Goal: Task Accomplishment & Management: Use online tool/utility

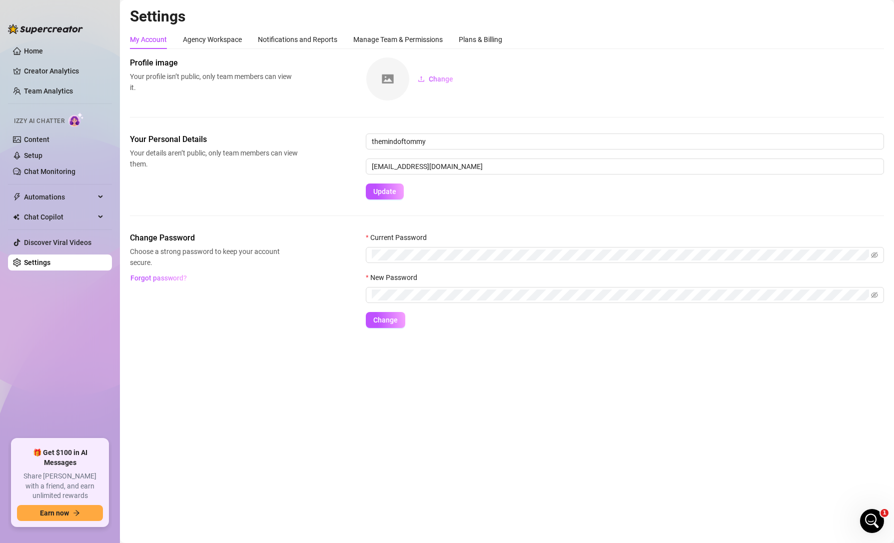
scroll to position [359, 0]
click at [49, 137] on link "Content" at bounding box center [36, 139] width 25 height 8
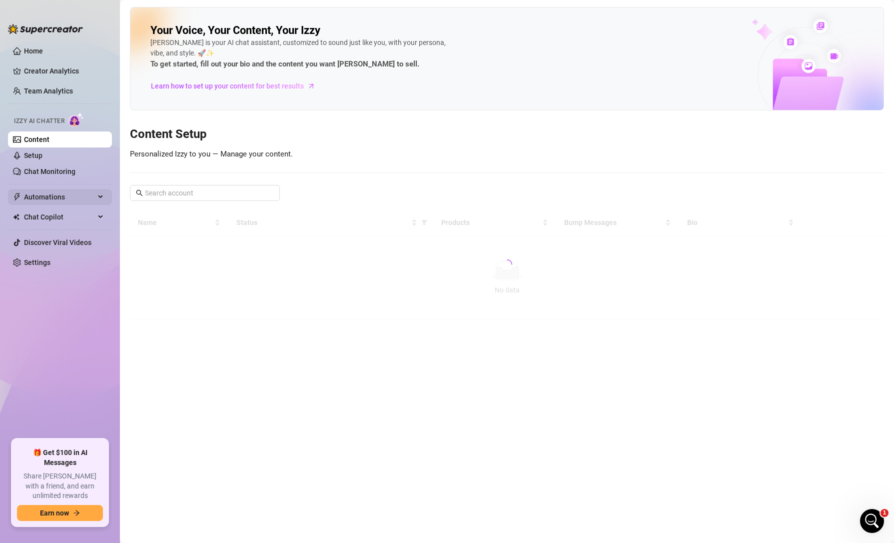
click at [58, 202] on span "Automations" at bounding box center [59, 197] width 71 height 16
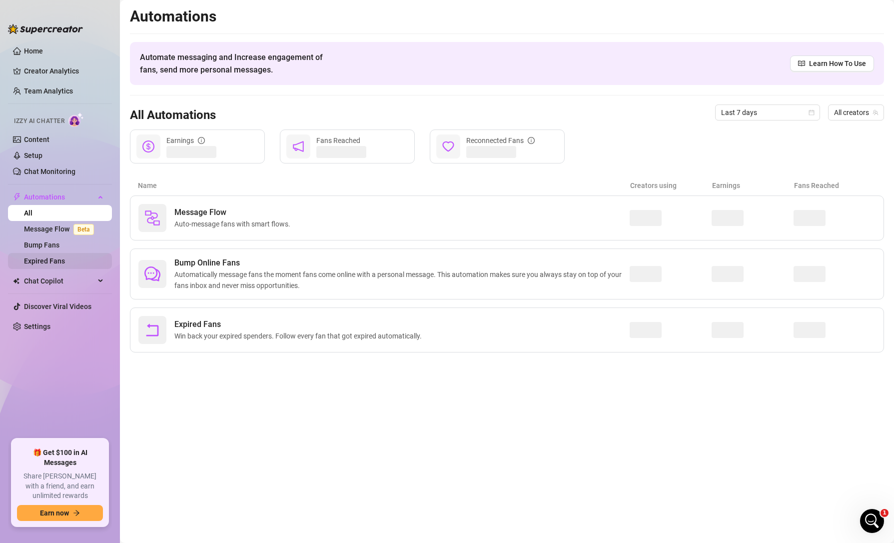
click at [62, 260] on link "Expired Fans" at bounding box center [44, 261] width 41 height 8
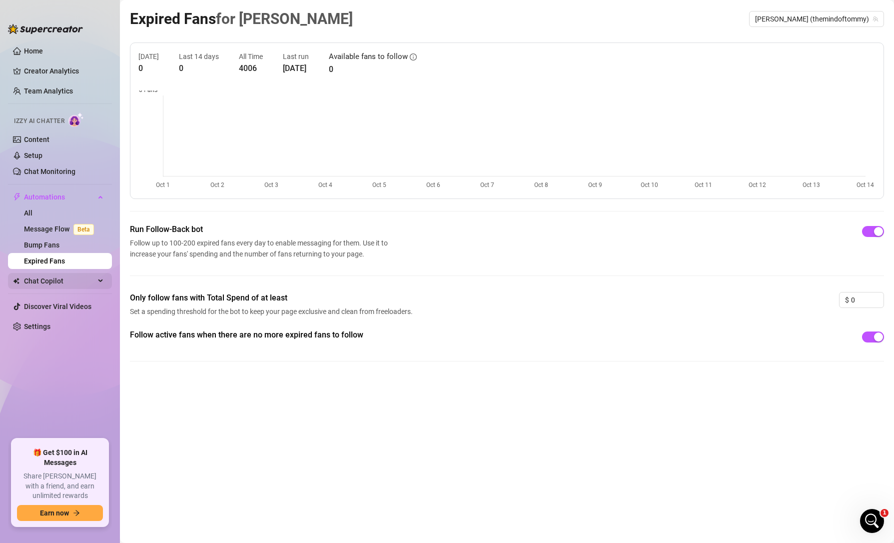
click at [71, 285] on span "Chat Copilot" at bounding box center [59, 281] width 71 height 16
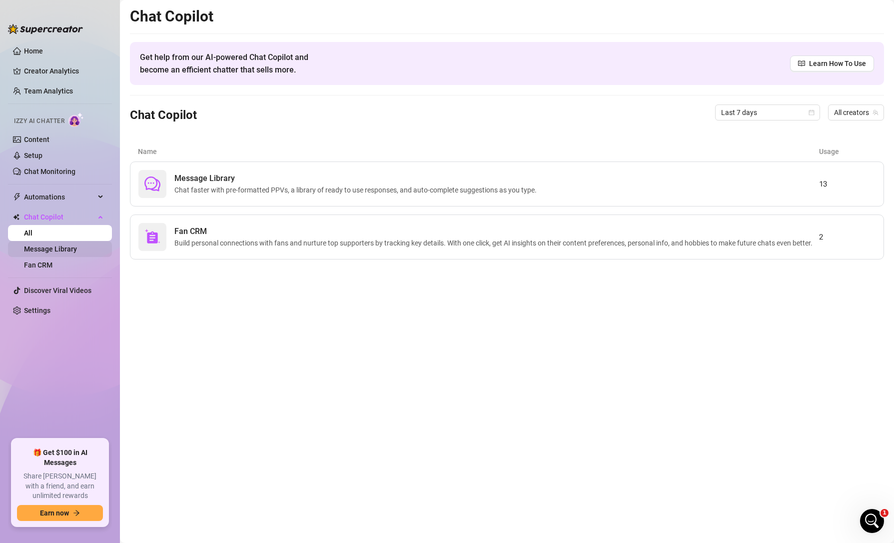
click at [70, 253] on link "Message Library" at bounding box center [50, 249] width 53 height 8
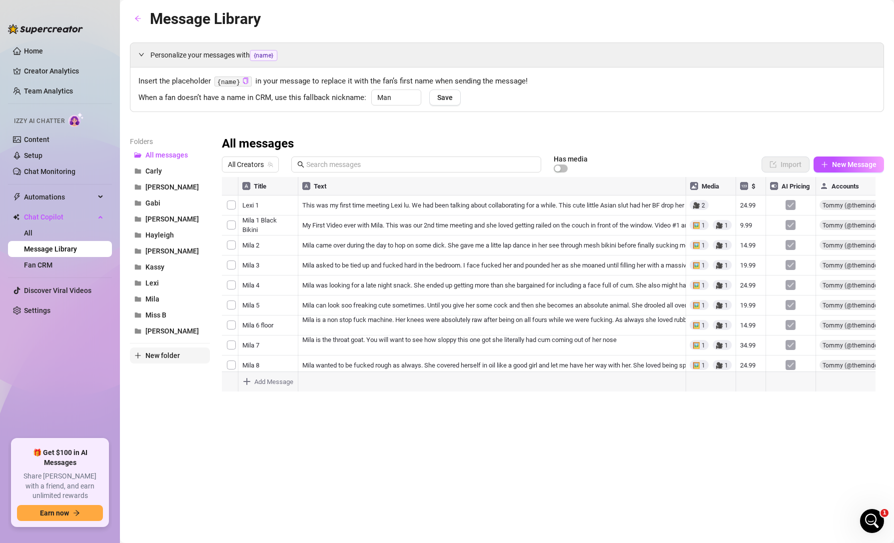
click at [168, 355] on span "New folder" at bounding box center [162, 355] width 34 height 8
click at [185, 346] on input "text" at bounding box center [170, 347] width 80 height 16
type input "[PERSON_NAME]"
click at [203, 417] on div "Message Library Personalize your messages with {name} Insert the placeholder {n…" at bounding box center [507, 260] width 754 height 506
click at [151, 345] on span "[PERSON_NAME]" at bounding box center [171, 347] width 53 height 8
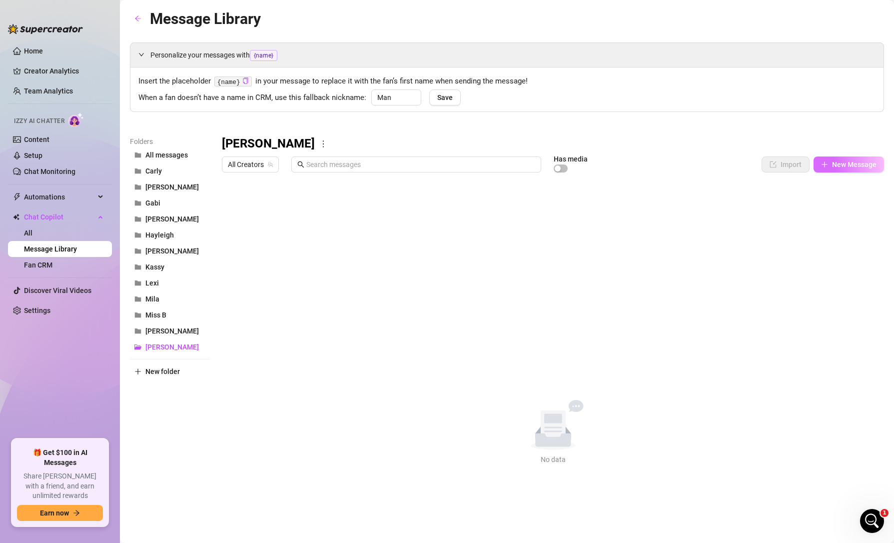
click at [845, 166] on span "New Message" at bounding box center [854, 164] width 44 height 8
type textarea "Type your message here..."
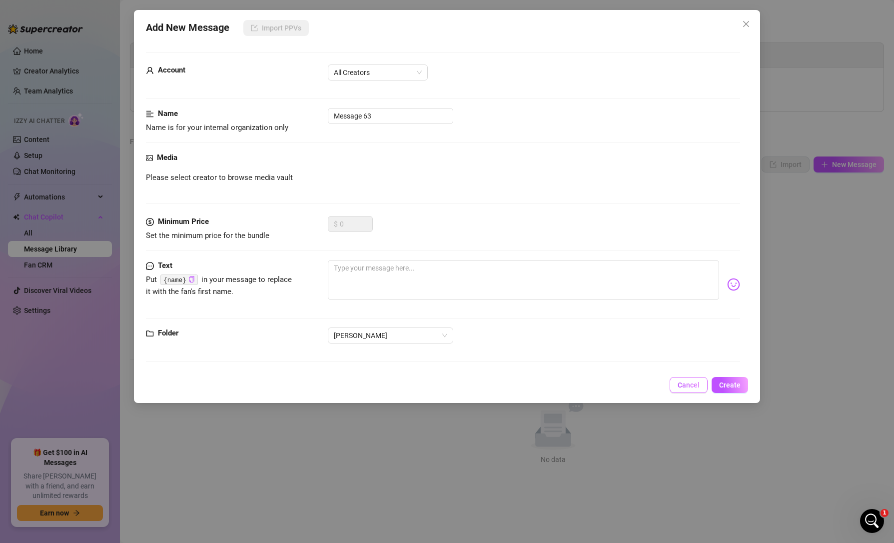
click at [703, 391] on button "Cancel" at bounding box center [689, 385] width 38 height 16
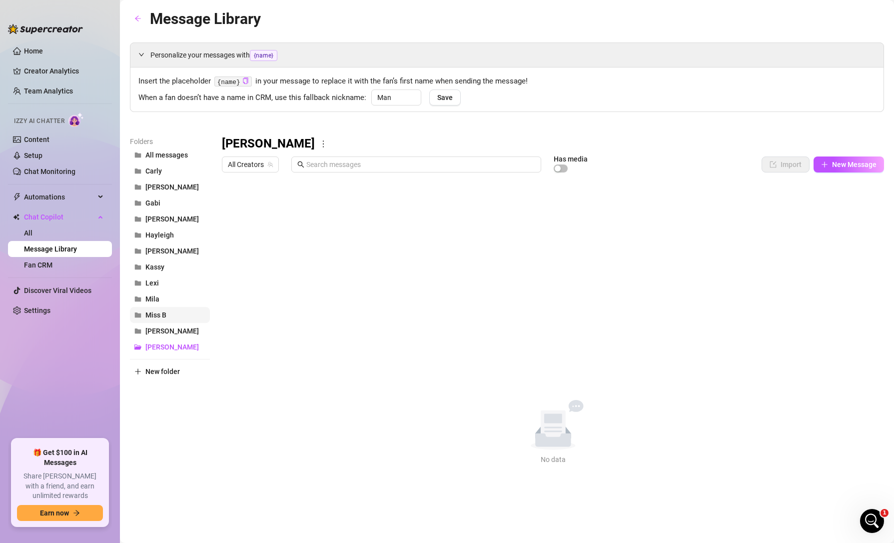
click at [160, 313] on span "Miss B" at bounding box center [155, 315] width 21 height 8
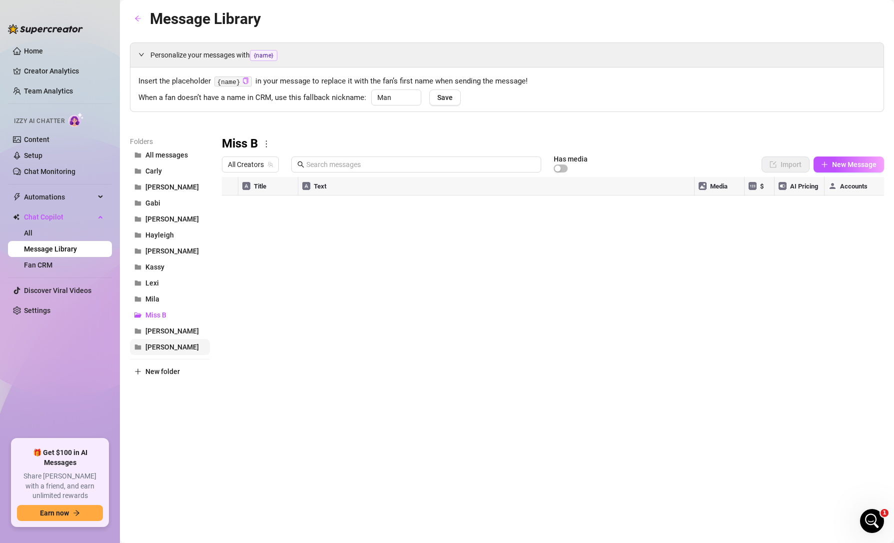
click at [152, 350] on span "[PERSON_NAME]" at bounding box center [171, 347] width 53 height 8
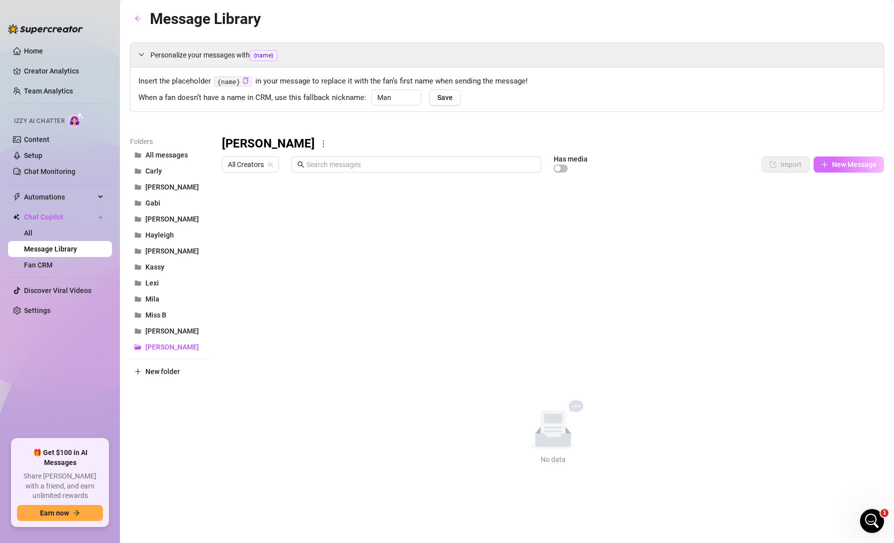
click at [827, 169] on button "New Message" at bounding box center [849, 164] width 70 height 16
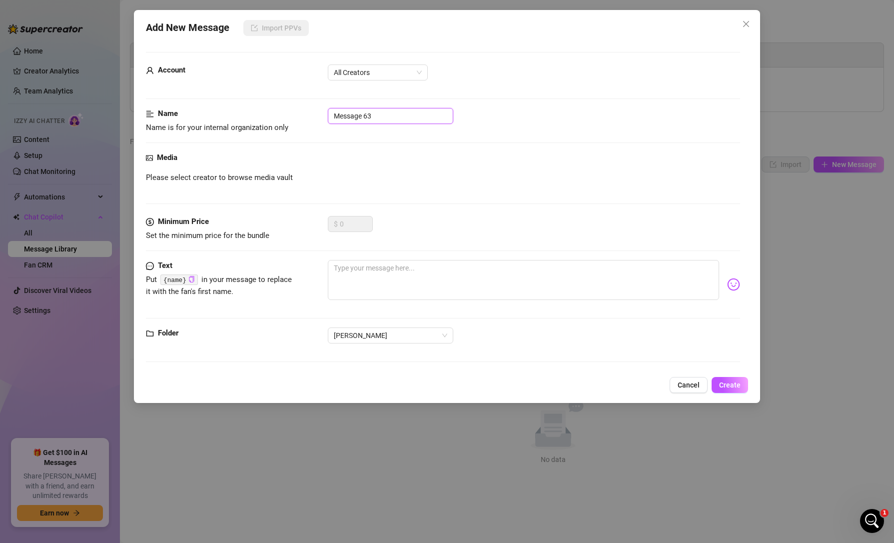
drag, startPoint x: 375, startPoint y: 118, endPoint x: 201, endPoint y: 114, distance: 174.5
click at [201, 114] on div "Name Name is for your internal organization only Message 63" at bounding box center [443, 120] width 594 height 25
type input "[PERSON_NAME] 1K"
click at [367, 152] on div "Media" at bounding box center [443, 158] width 594 height 12
click at [381, 80] on div "All Creators" at bounding box center [378, 72] width 100 height 16
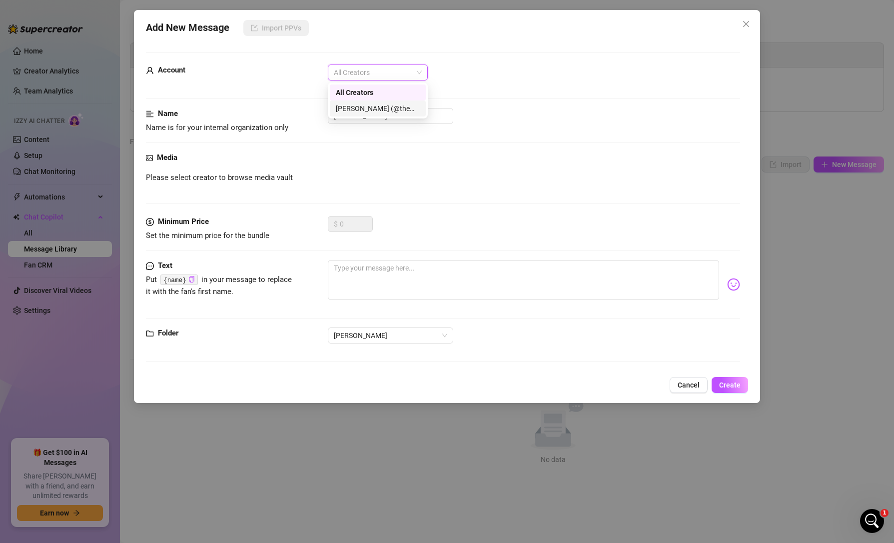
click at [386, 106] on div "[PERSON_NAME] (@themindoftommy)" at bounding box center [378, 108] width 84 height 11
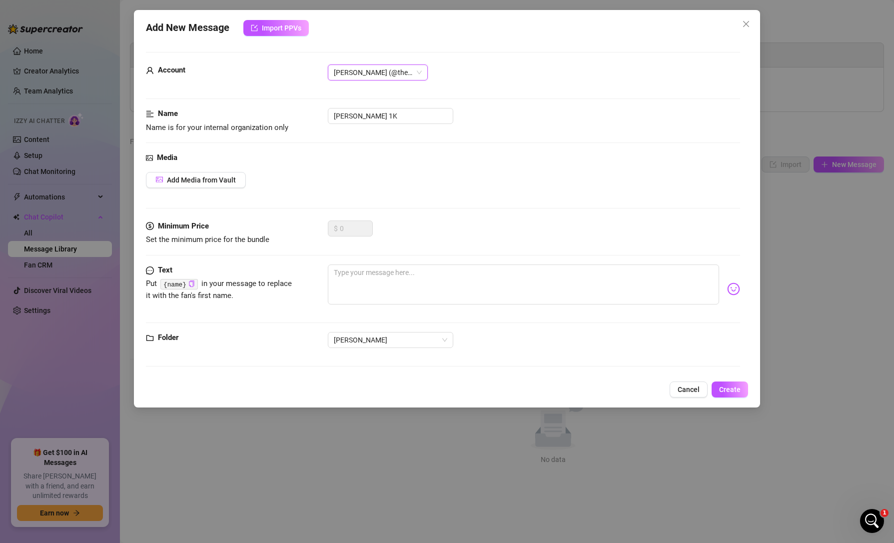
click at [379, 142] on div at bounding box center [443, 142] width 594 height 0
click at [200, 182] on span "Add Media from Vault" at bounding box center [201, 180] width 69 height 8
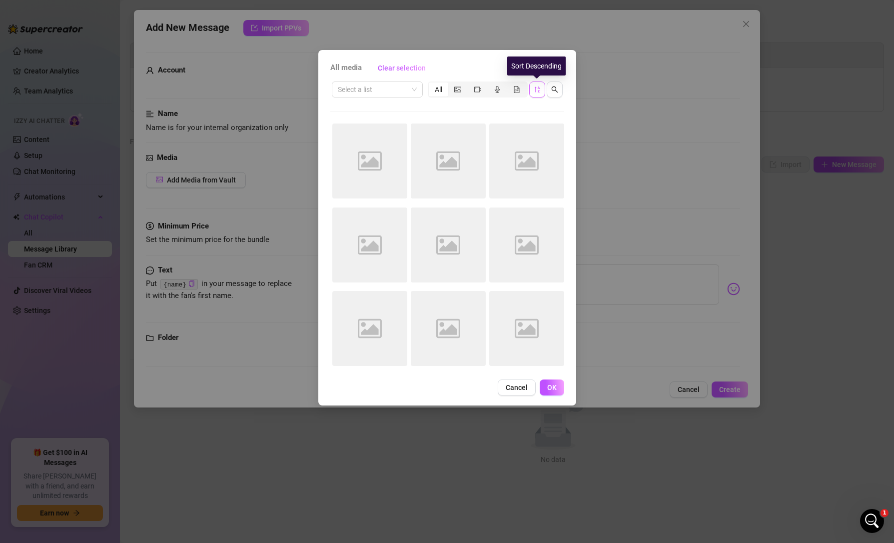
click at [534, 92] on icon "sort-descending" at bounding box center [537, 89] width 7 height 7
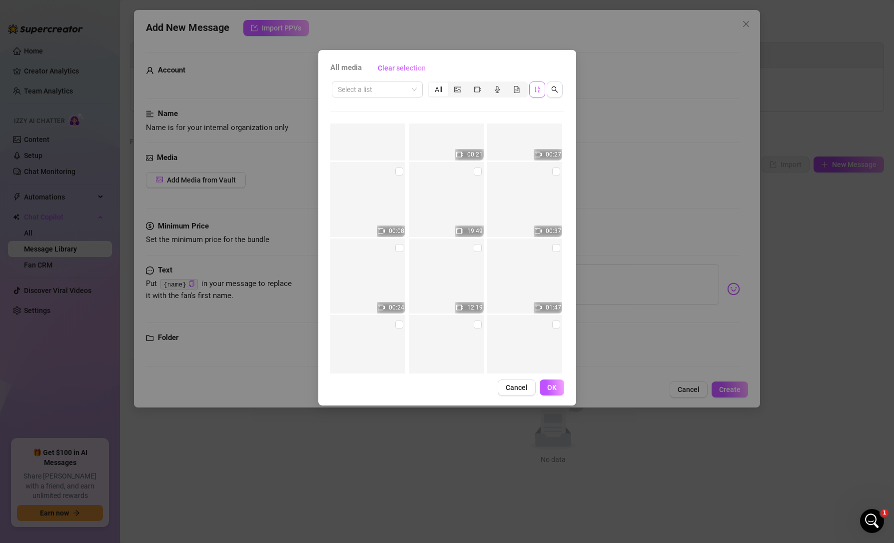
scroll to position [4048, 0]
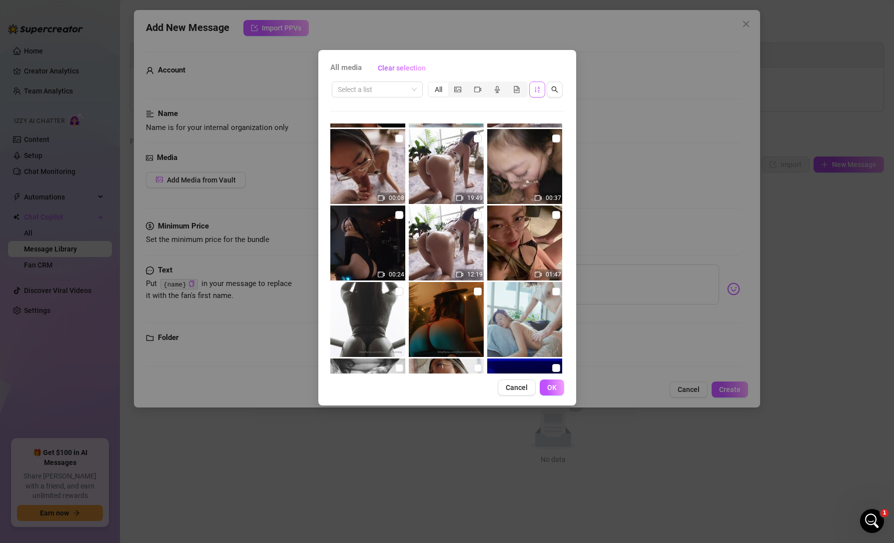
click at [455, 476] on div "All media Clear selection Select a list All 00:55 00:34 02:49 02:19 00:54 00:21…" at bounding box center [447, 271] width 894 height 543
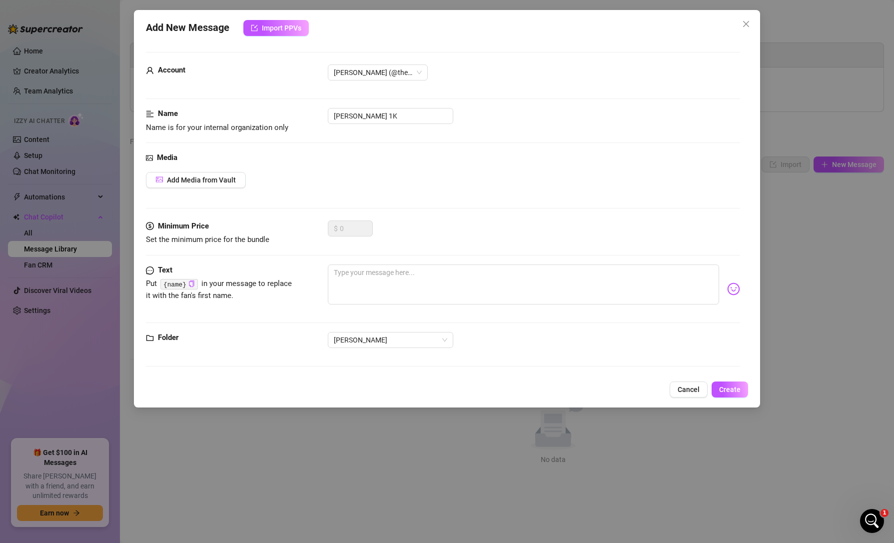
click at [691, 395] on button "Cancel" at bounding box center [689, 389] width 38 height 16
